Goal: Information Seeking & Learning: Learn about a topic

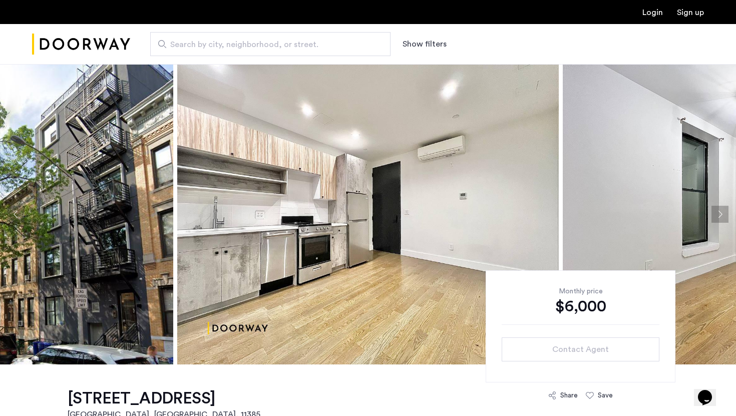
click at [712, 215] on button "Next apartment" at bounding box center [719, 214] width 17 height 17
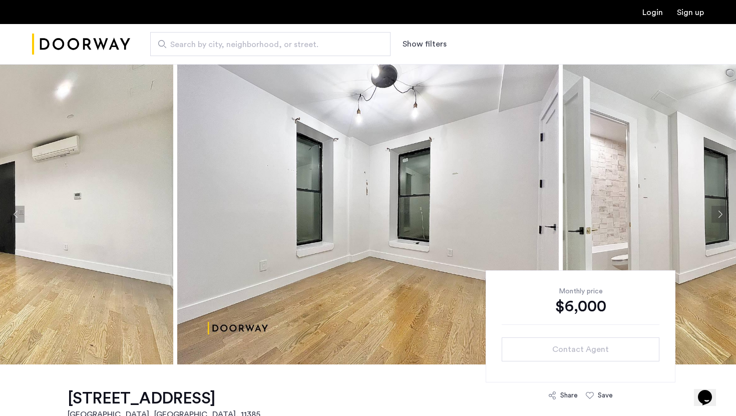
click at [712, 215] on button "Next apartment" at bounding box center [719, 214] width 17 height 17
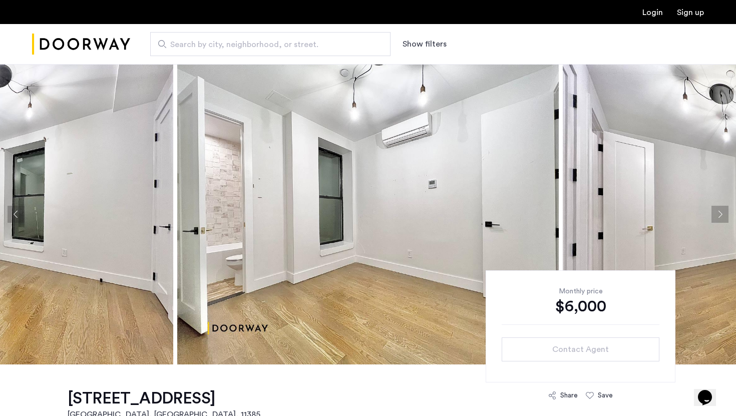
click at [712, 215] on button "Next apartment" at bounding box center [719, 214] width 17 height 17
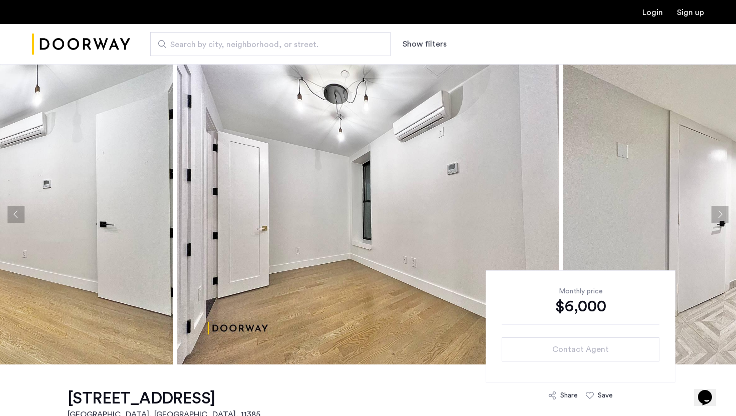
click at [712, 215] on button "Next apartment" at bounding box center [719, 214] width 17 height 17
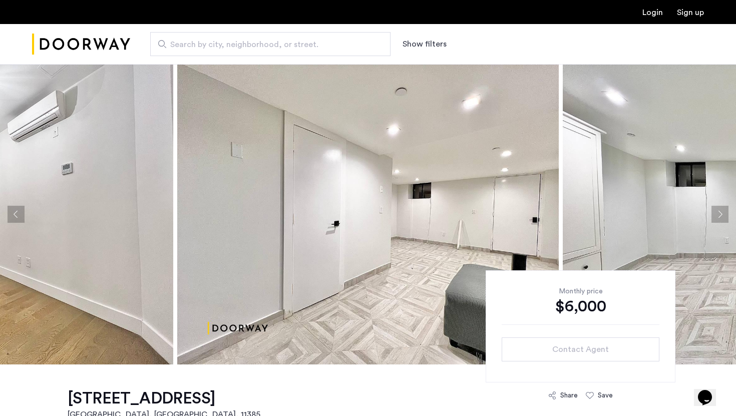
click at [712, 215] on button "Next apartment" at bounding box center [719, 214] width 17 height 17
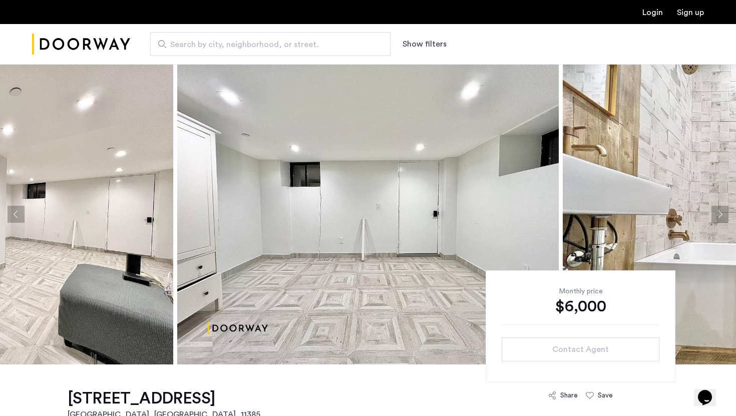
click at [712, 215] on button "Next apartment" at bounding box center [719, 214] width 17 height 17
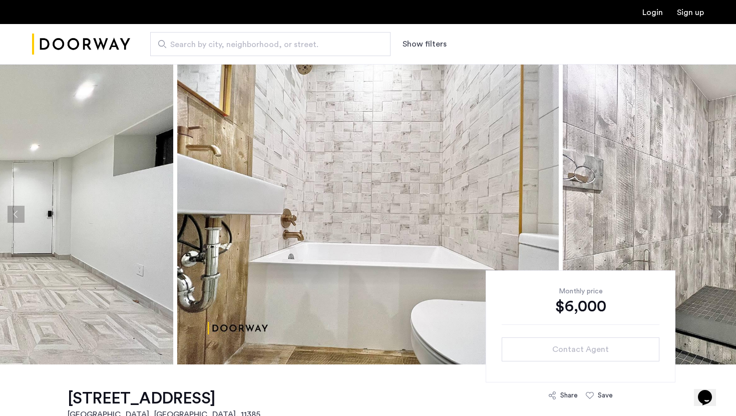
click at [712, 215] on button "Next apartment" at bounding box center [719, 214] width 17 height 17
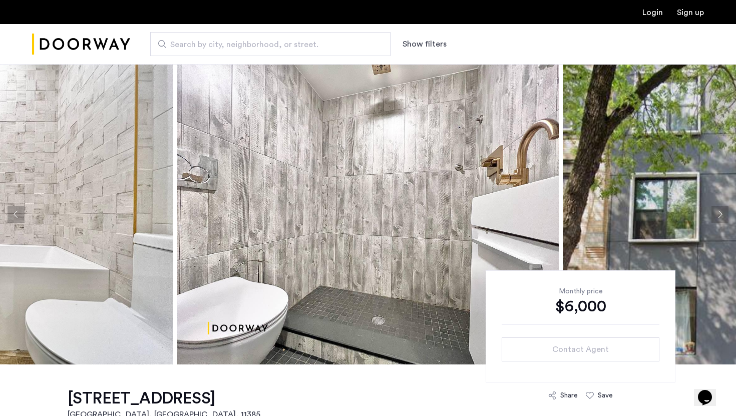
click at [712, 215] on button "Next apartment" at bounding box center [719, 214] width 17 height 17
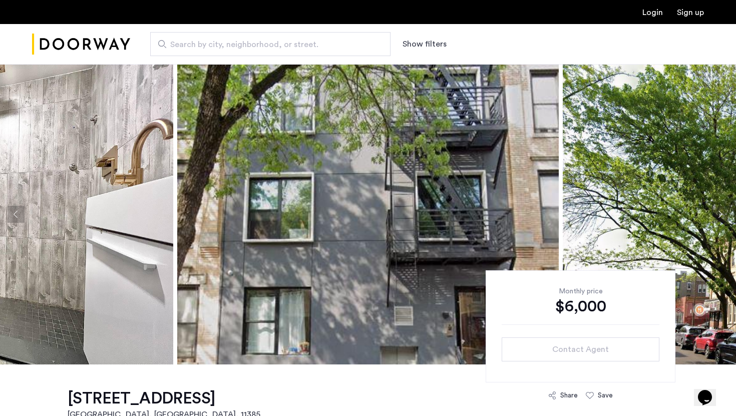
click at [712, 215] on button "Next apartment" at bounding box center [719, 214] width 17 height 17
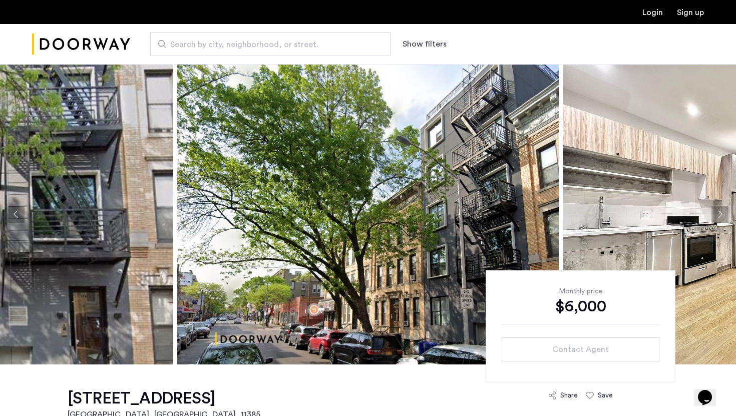
click at [712, 216] on button "Next apartment" at bounding box center [719, 214] width 17 height 17
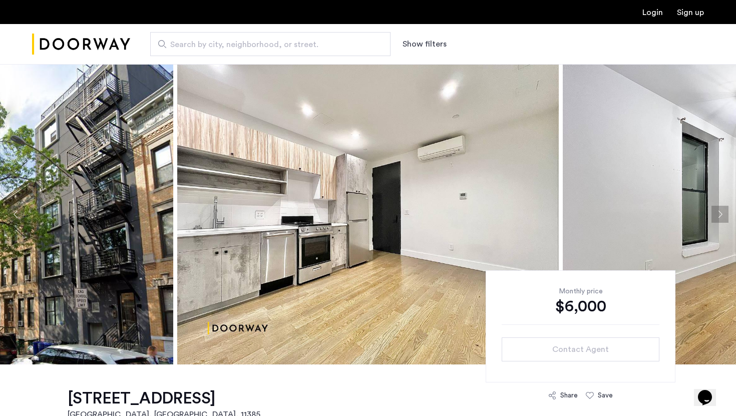
click at [712, 216] on button "Next apartment" at bounding box center [719, 214] width 17 height 17
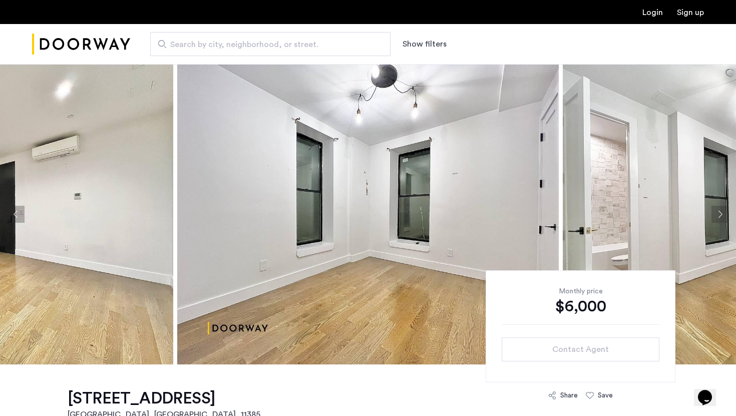
click at [713, 216] on button "Next apartment" at bounding box center [719, 214] width 17 height 17
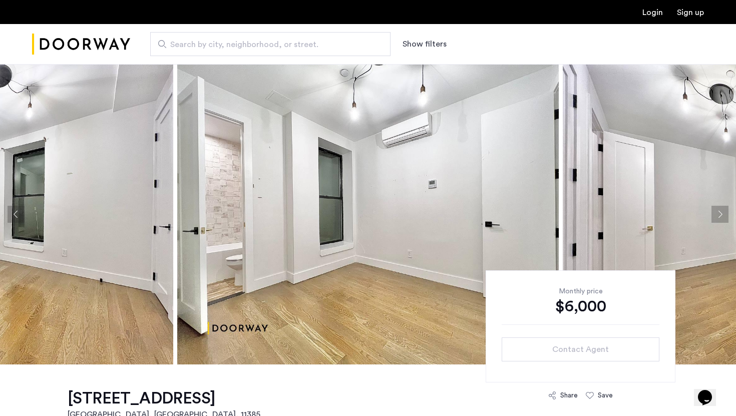
click at [713, 216] on button "Next apartment" at bounding box center [719, 214] width 17 height 17
